Goal: Navigation & Orientation: Find specific page/section

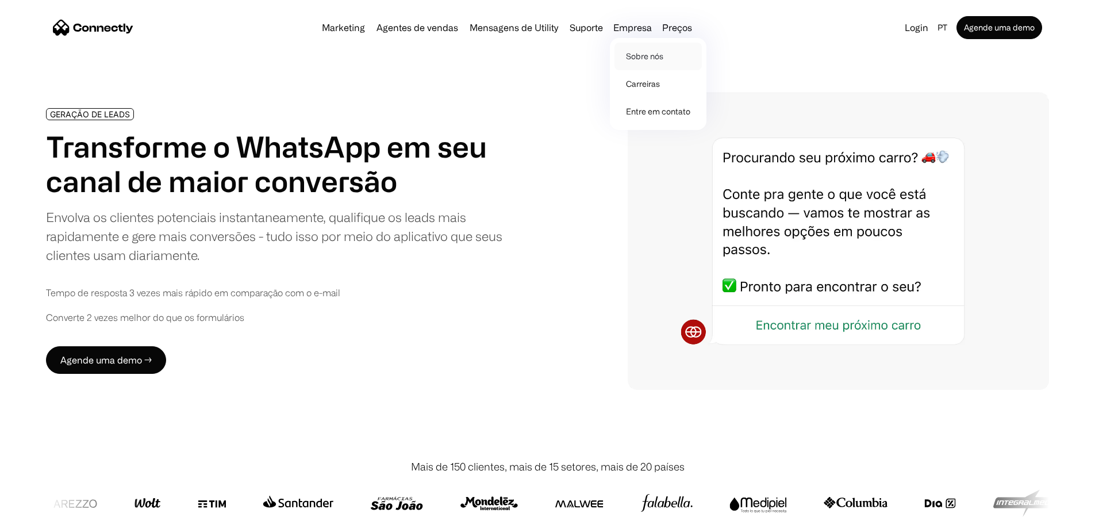
click at [648, 57] on link "Sobre nós" at bounding box center [658, 57] width 87 height 28
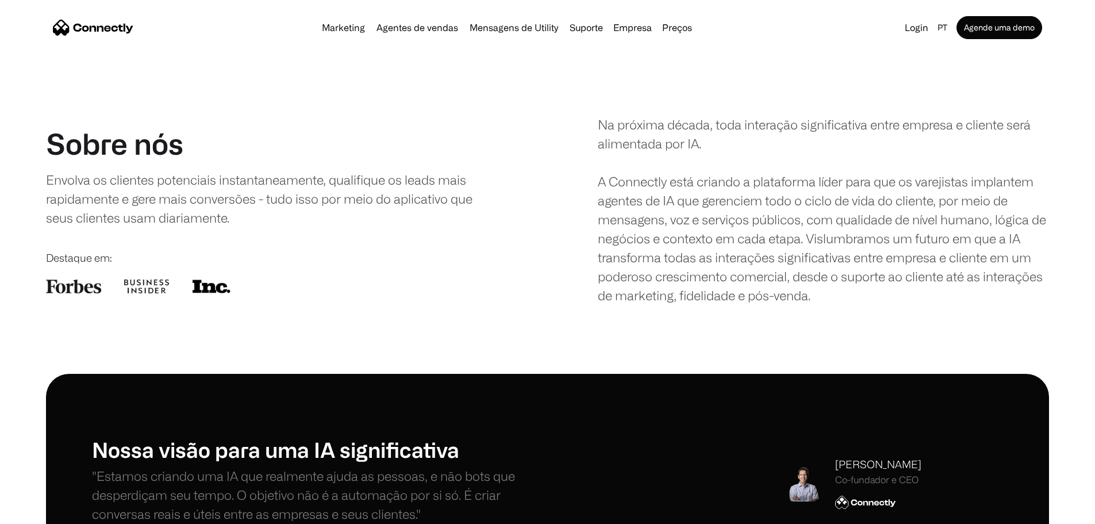
drag, startPoint x: 220, startPoint y: 171, endPoint x: 306, endPoint y: 144, distance: 90.2
click at [308, 144] on div "Sobre nós Envolva os clientes potenciais instantaneamente, qualifique os leads …" at bounding box center [260, 176] width 429 height 101
click at [183, 161] on h1 "Sobre nós" at bounding box center [114, 143] width 137 height 34
click at [302, 147] on div "Sobre nós Envolva os clientes potenciais instantaneamente, qualifique os leads …" at bounding box center [260, 176] width 429 height 101
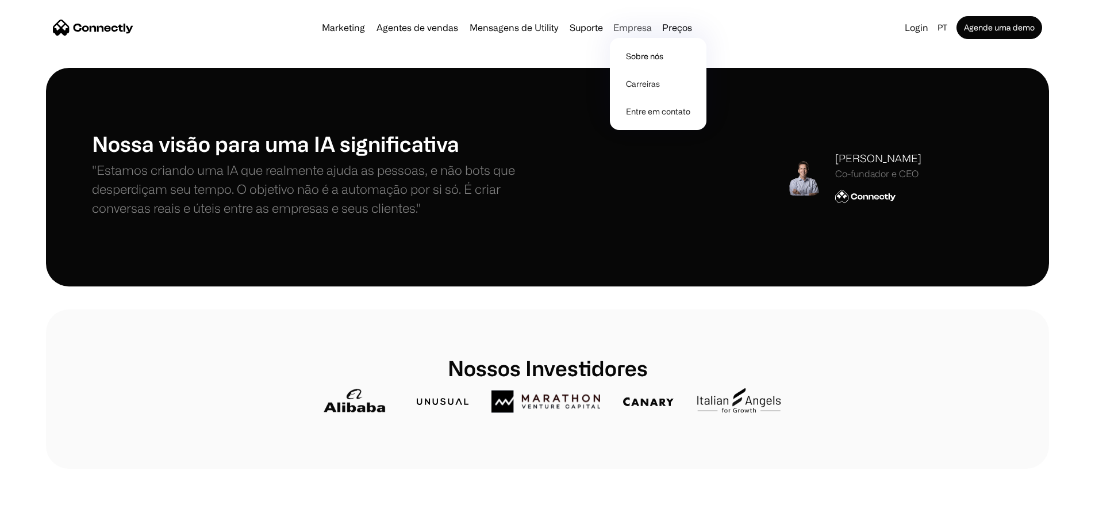
scroll to position [305, 0]
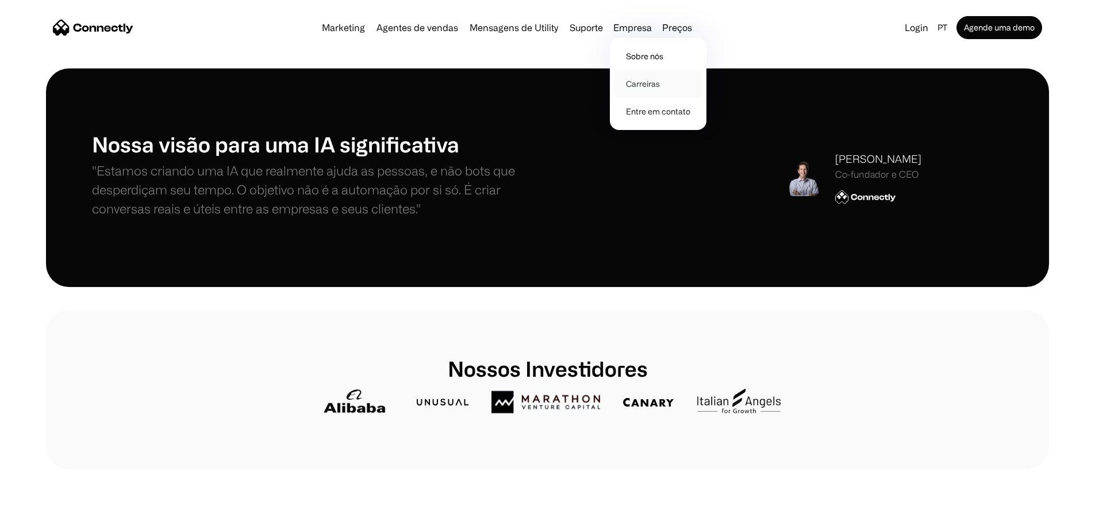
click at [643, 89] on link "Carreiras" at bounding box center [658, 84] width 87 height 28
click at [656, 85] on link "Carreiras" at bounding box center [658, 84] width 87 height 28
